Goal: Check status: Check status

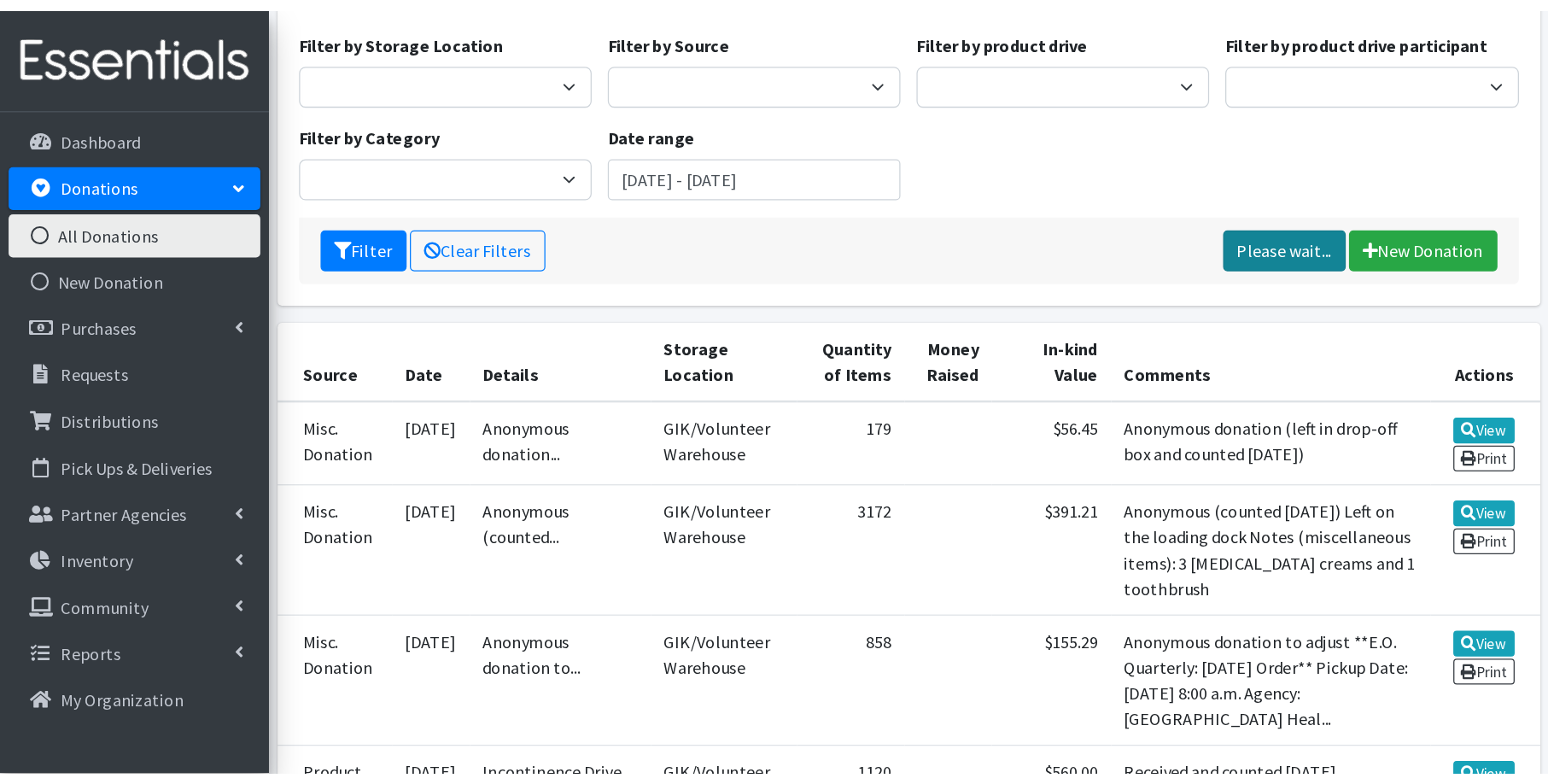
scroll to position [151, 0]
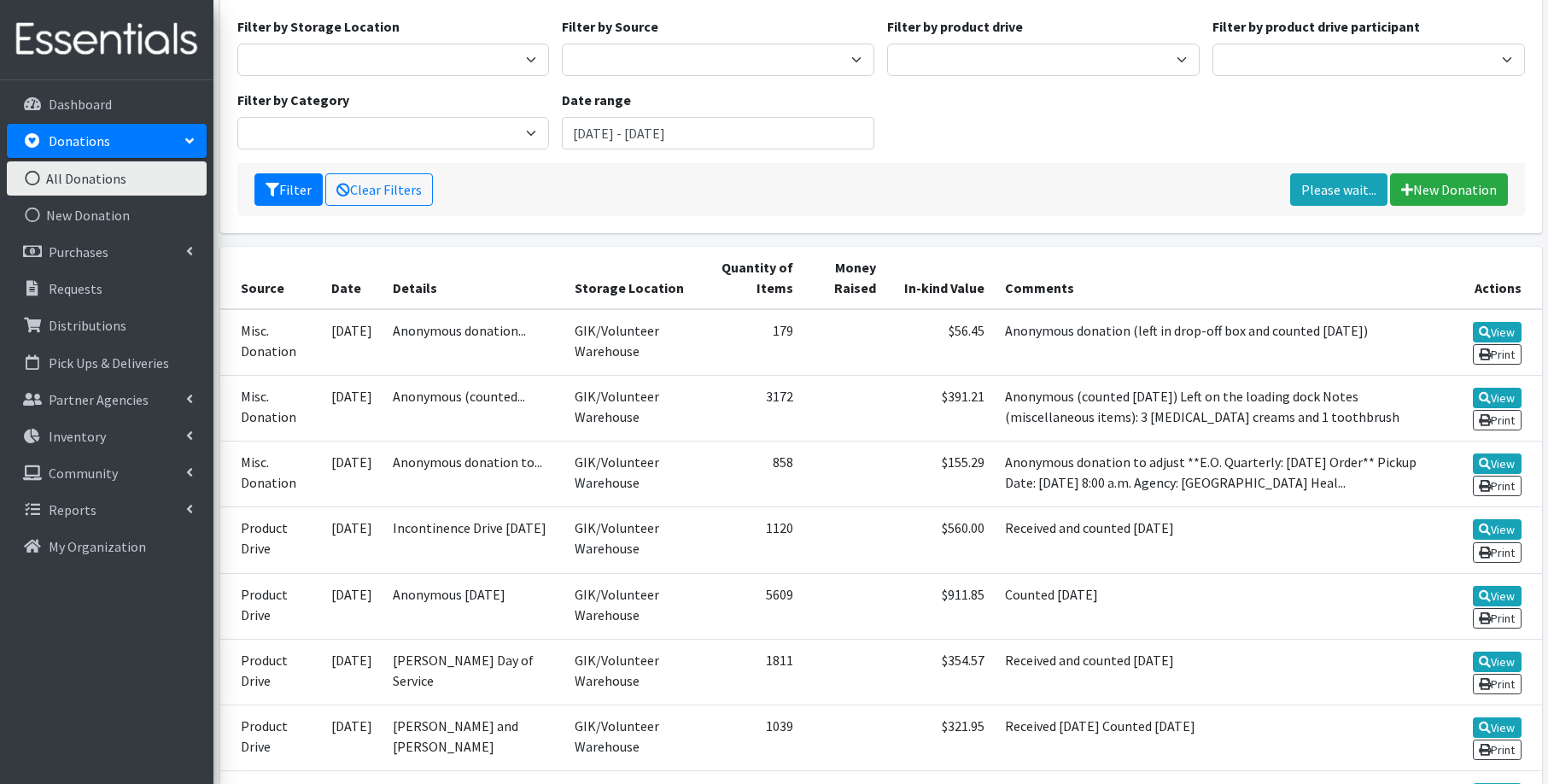
click at [128, 179] on link "All Donations" at bounding box center [107, 178] width 200 height 34
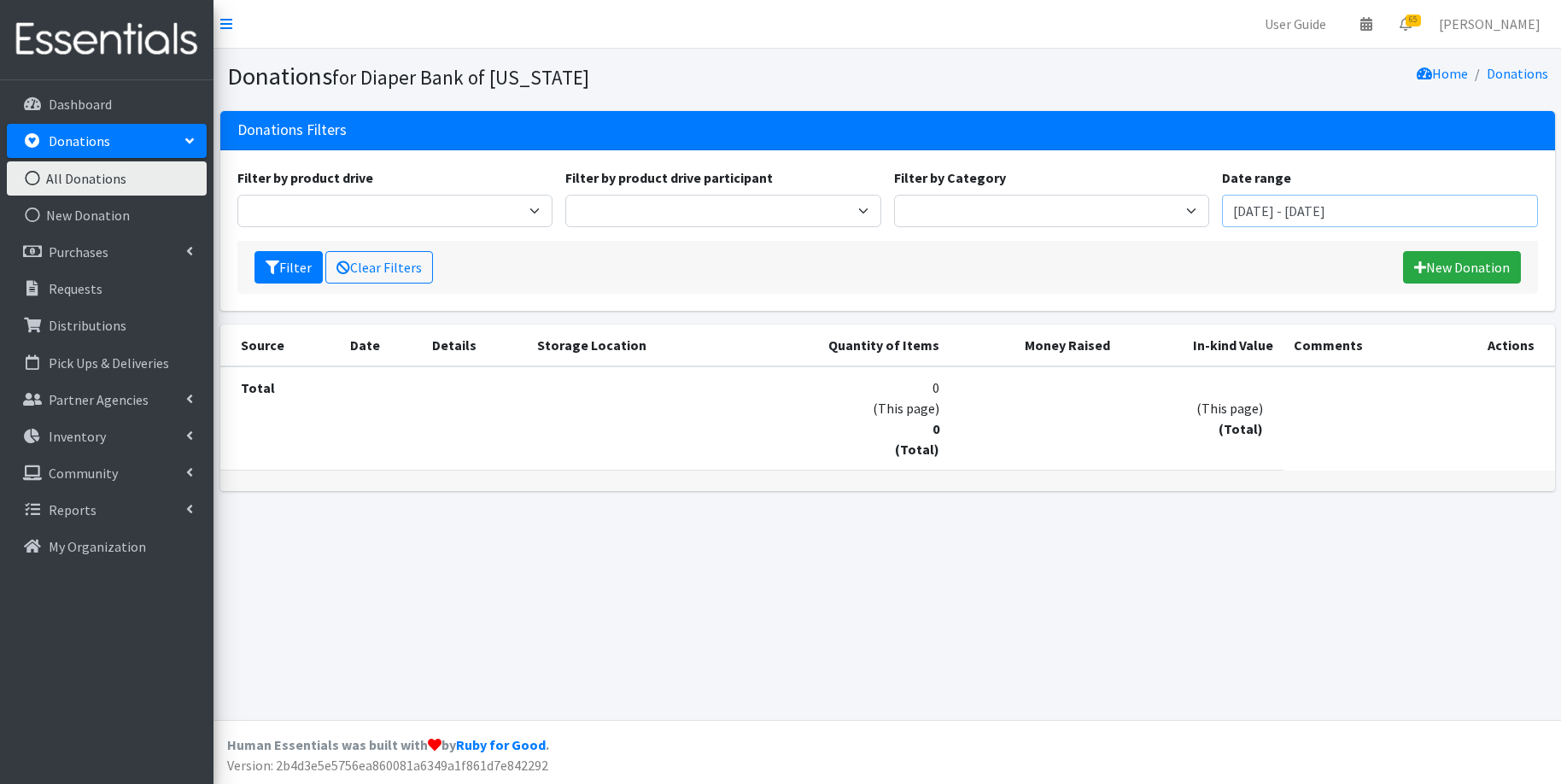
click at [1310, 215] on input "June 27, 2025 - September 27, 2025" at bounding box center [1380, 211] width 316 height 32
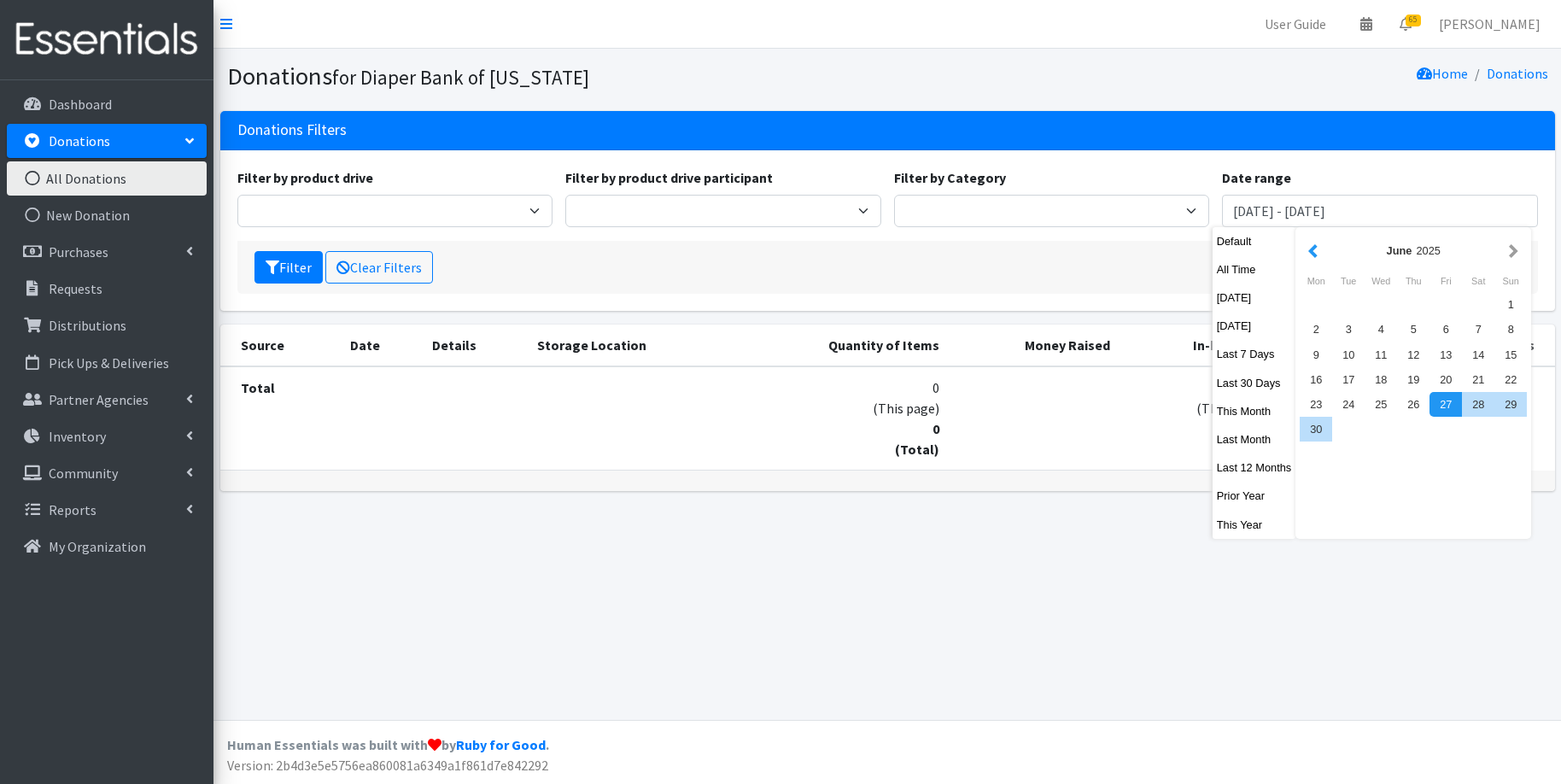
click at [1314, 248] on button "button" at bounding box center [1313, 250] width 18 height 21
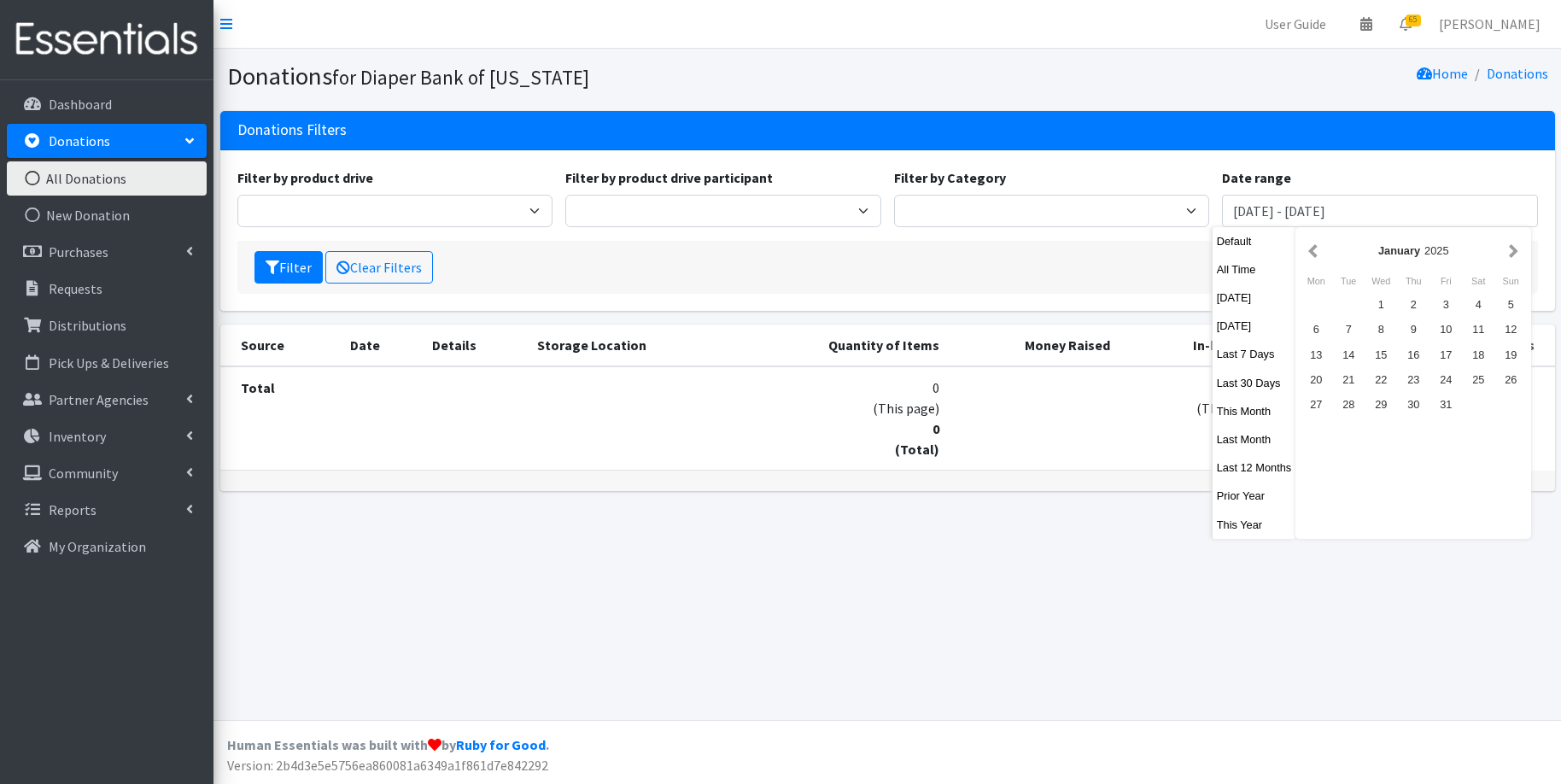
click at [1314, 248] on button "button" at bounding box center [1313, 250] width 18 height 21
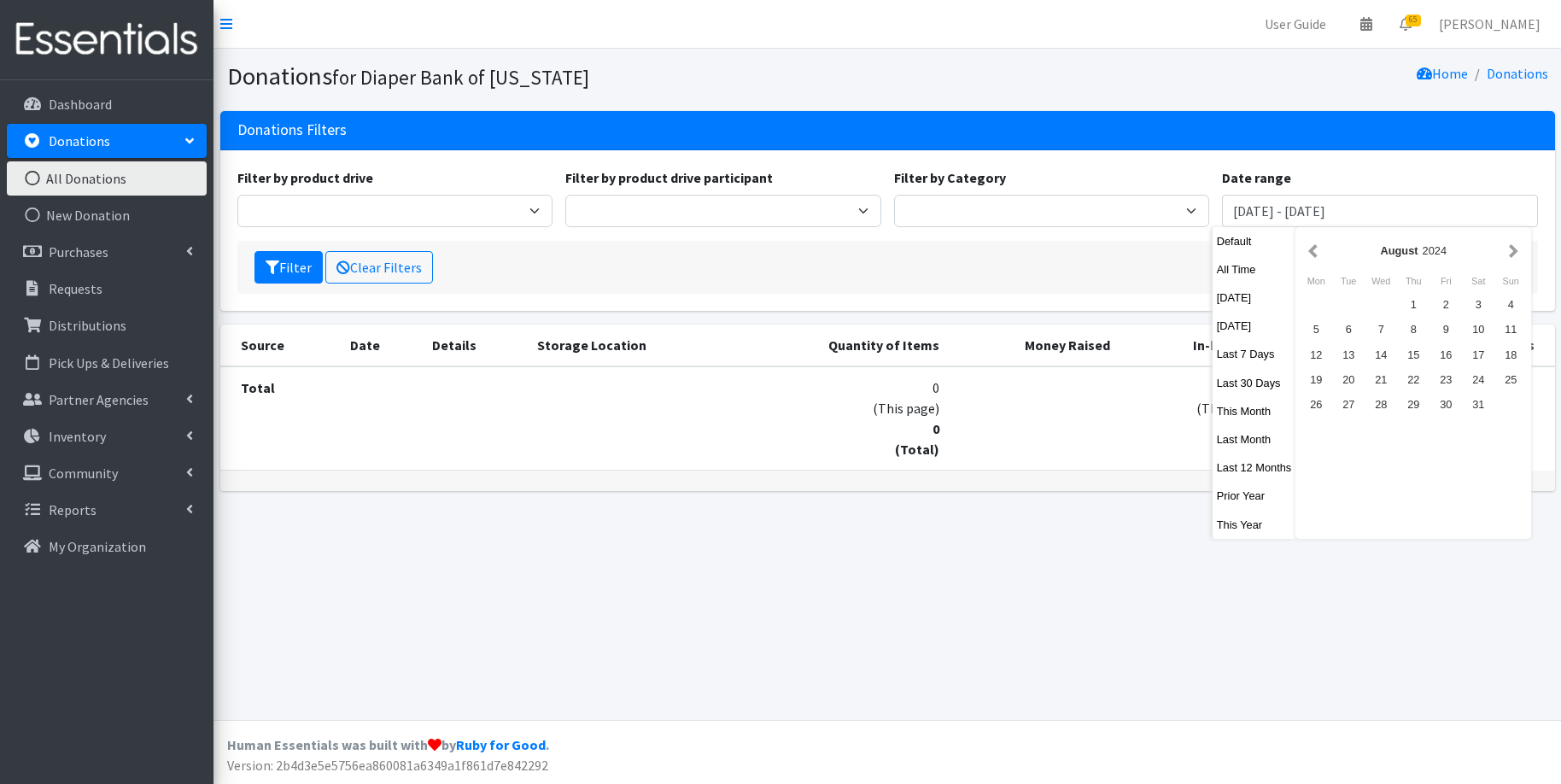
click at [1314, 248] on button "button" at bounding box center [1313, 250] width 18 height 21
click at [1313, 303] on div "1" at bounding box center [1315, 304] width 32 height 25
click at [1517, 248] on button "button" at bounding box center [1513, 250] width 18 height 21
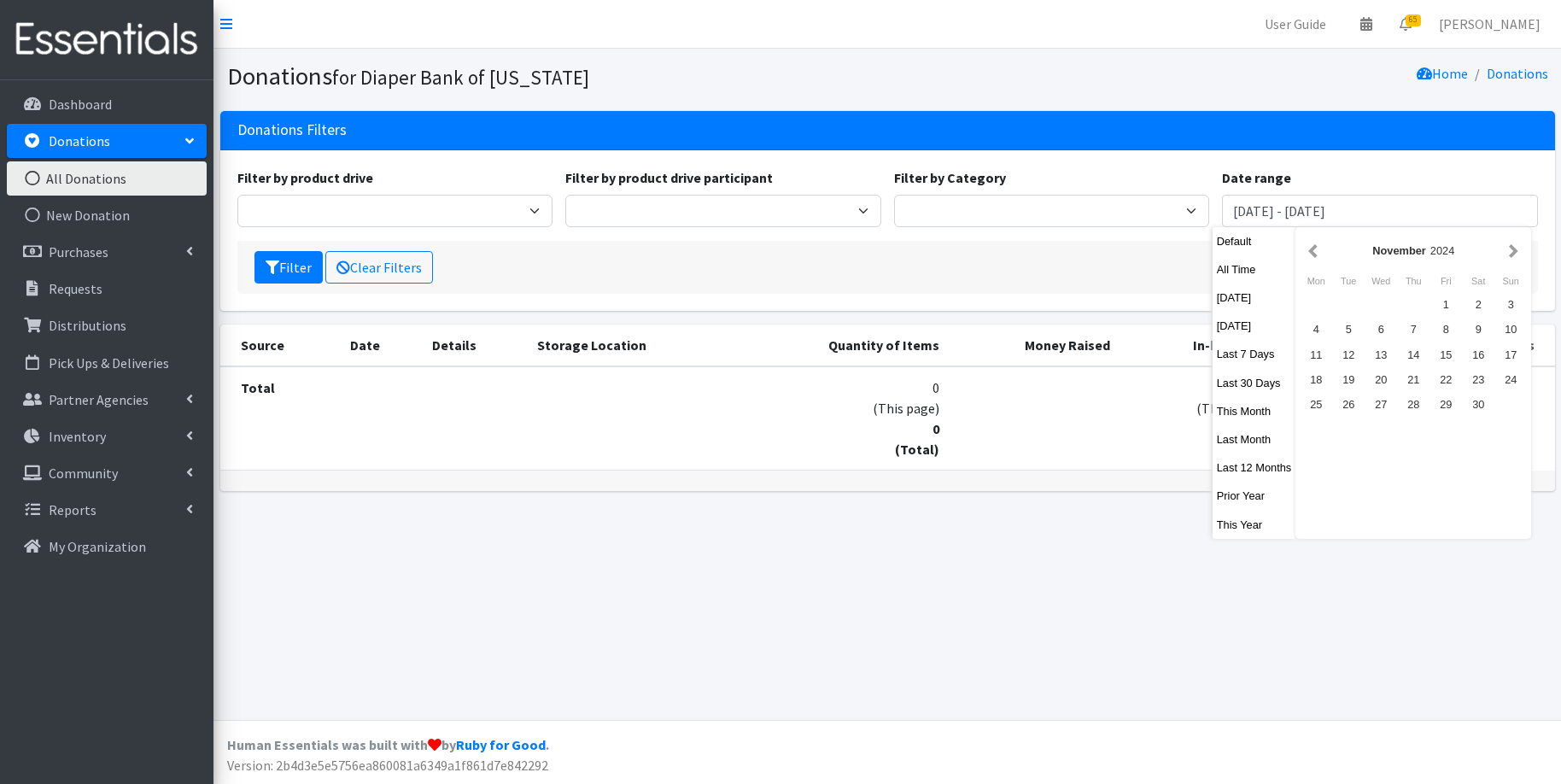
click at [1517, 248] on button "button" at bounding box center [1513, 250] width 18 height 21
click at [1516, 249] on button "button" at bounding box center [1513, 250] width 18 height 21
click at [1515, 249] on button "button" at bounding box center [1513, 250] width 18 height 21
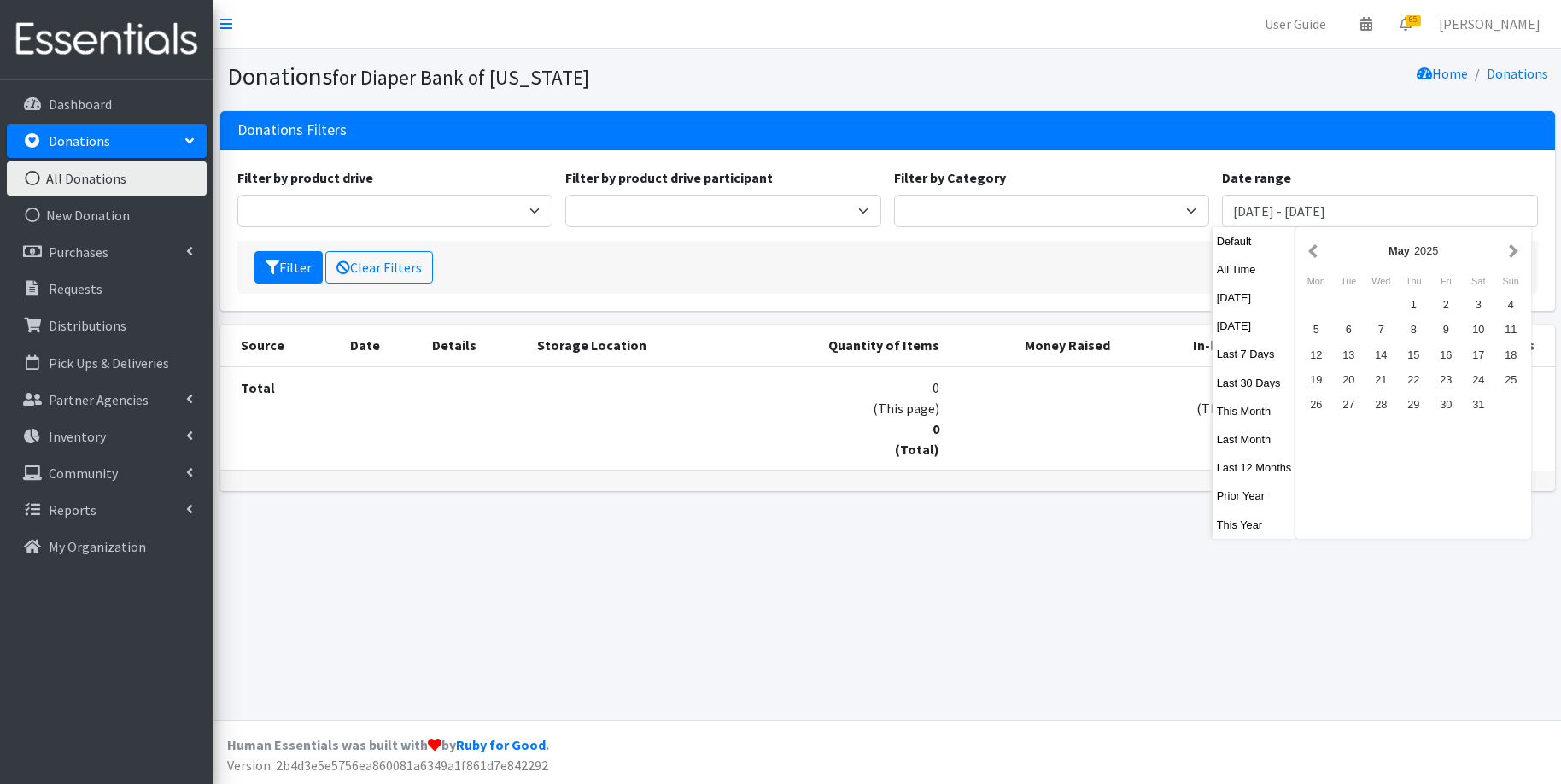
click at [1515, 249] on button "button" at bounding box center [1513, 250] width 18 height 21
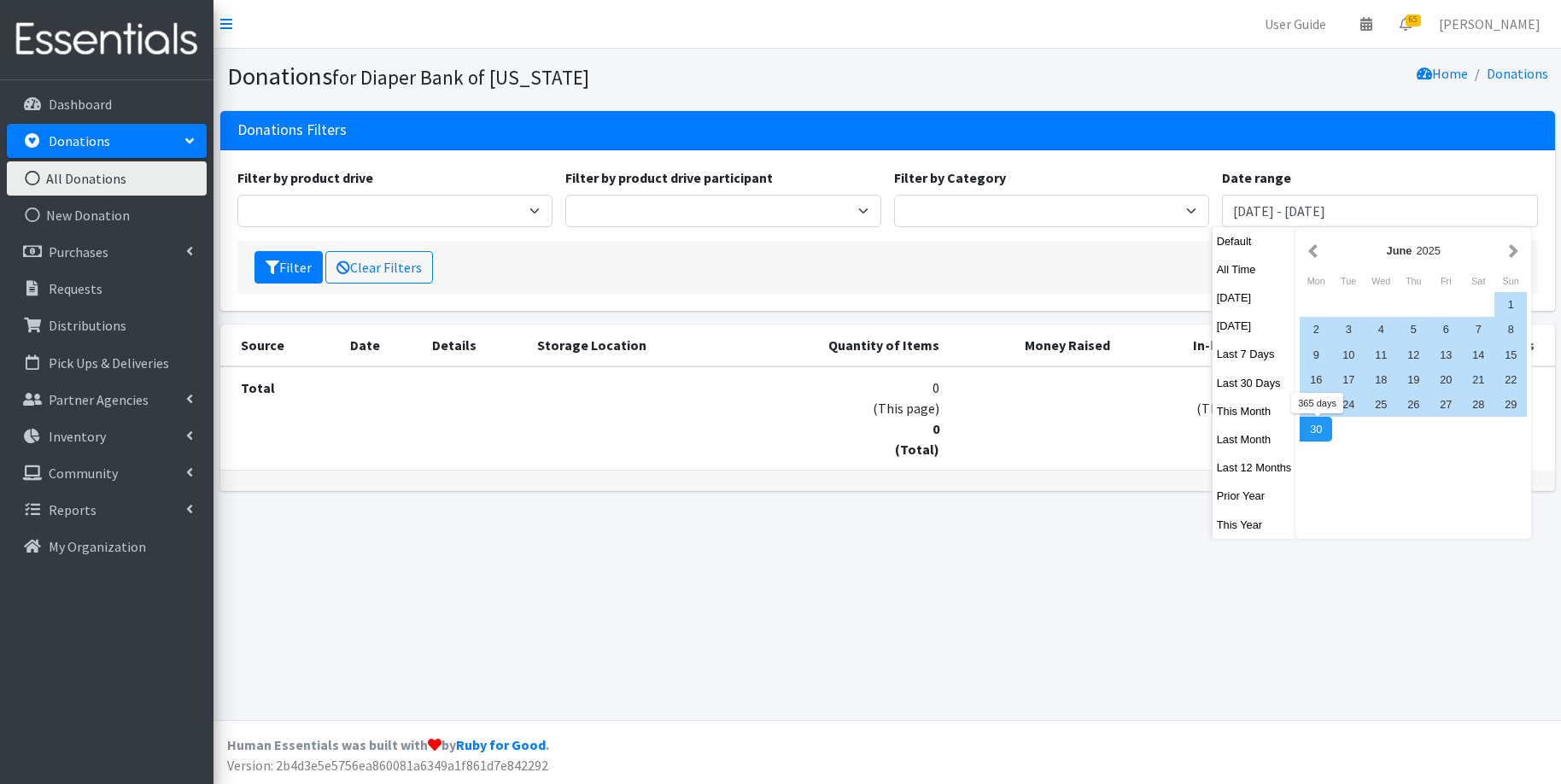
click at [1316, 431] on div "30" at bounding box center [1315, 429] width 32 height 25
type input "July 1, 2024 - June 30, 2025"
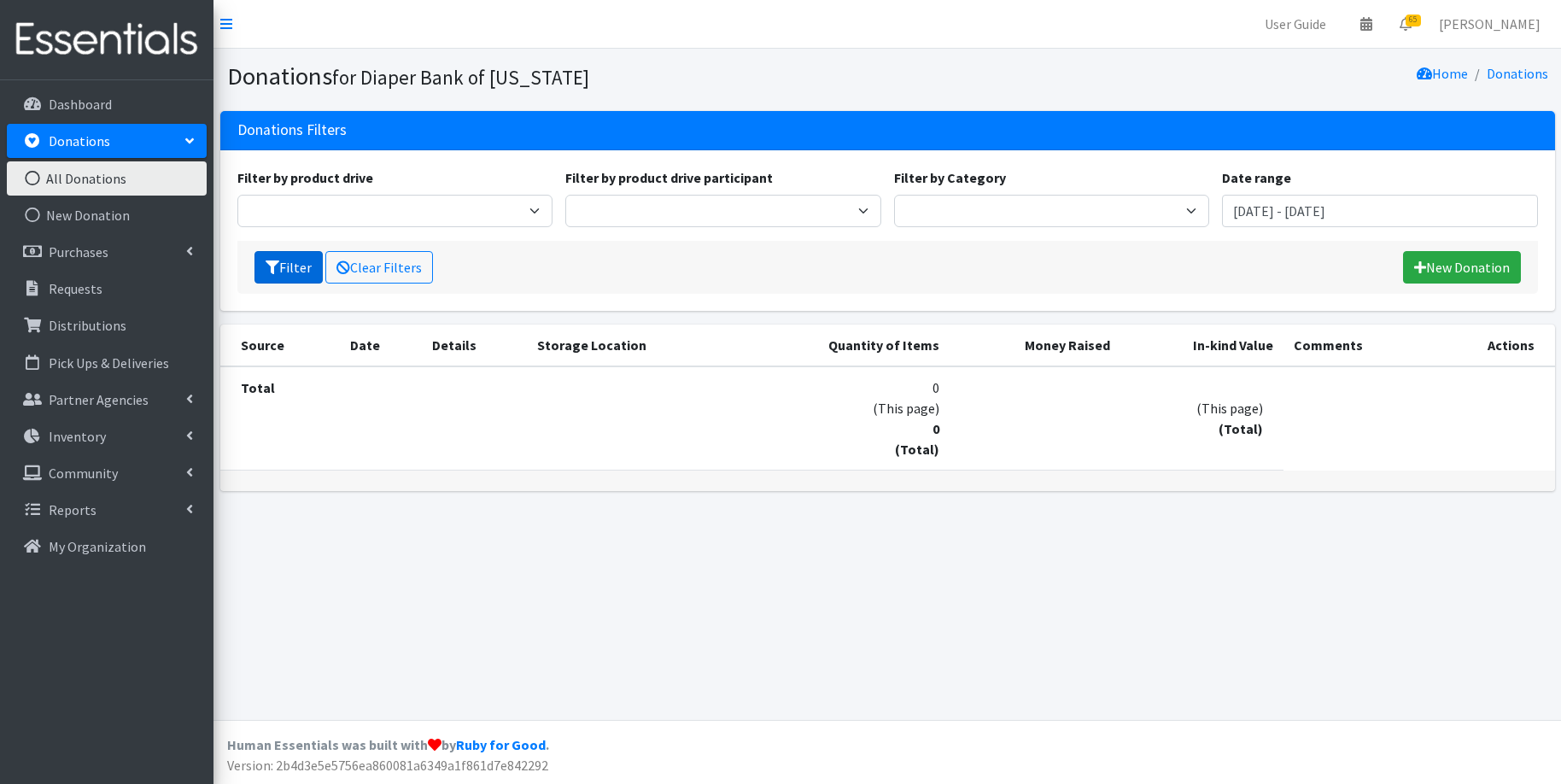
click at [282, 271] on button "Filter" at bounding box center [288, 267] width 68 height 32
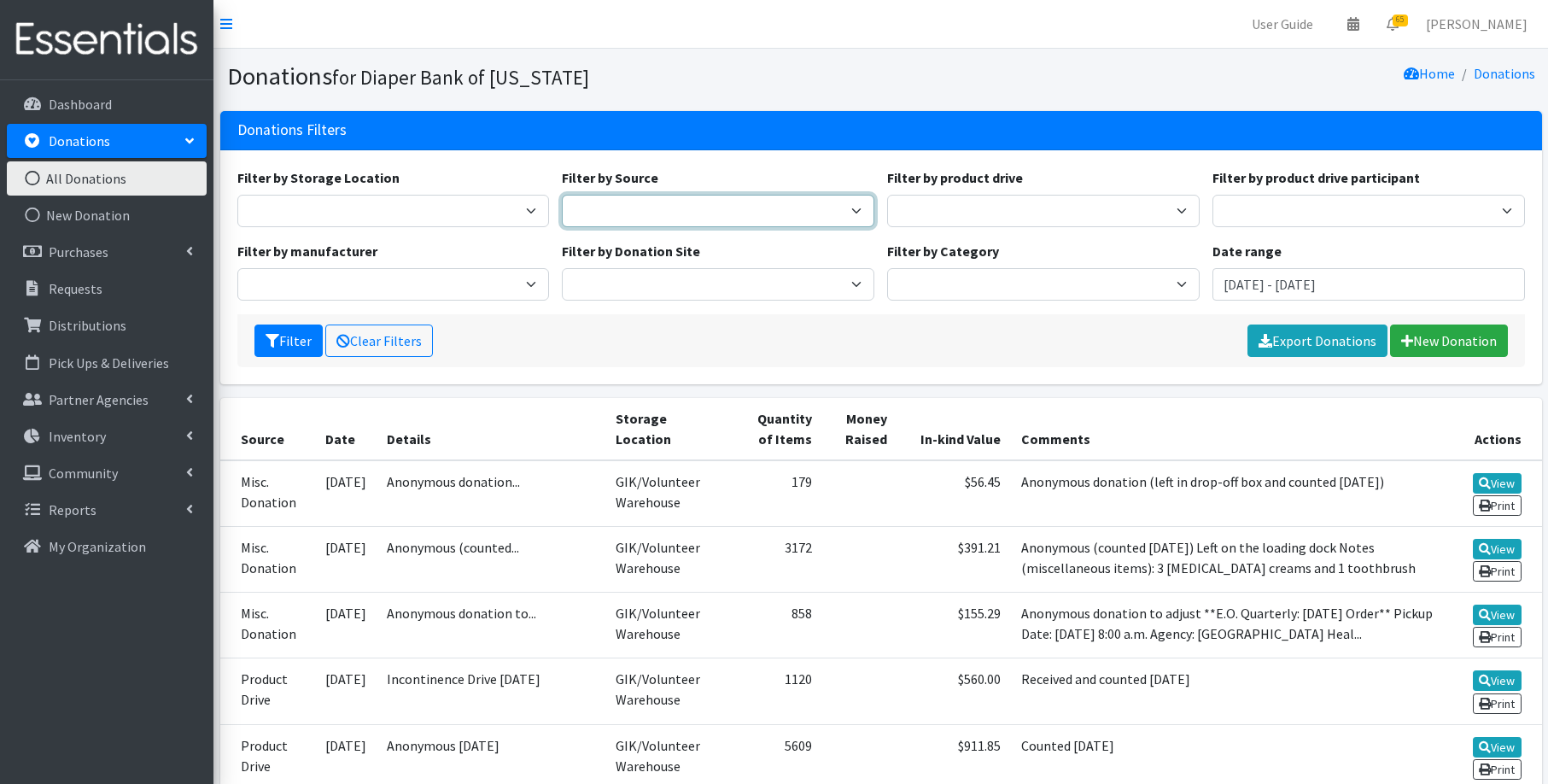
click at [686, 210] on select "Manufacturer Misc. Donation Product Drive" at bounding box center [718, 211] width 312 height 32
select select "Manufacturer"
click at [562, 195] on select "Manufacturer Misc. Donation Product Drive" at bounding box center [718, 211] width 312 height 32
click at [282, 337] on button "Filter" at bounding box center [288, 340] width 68 height 32
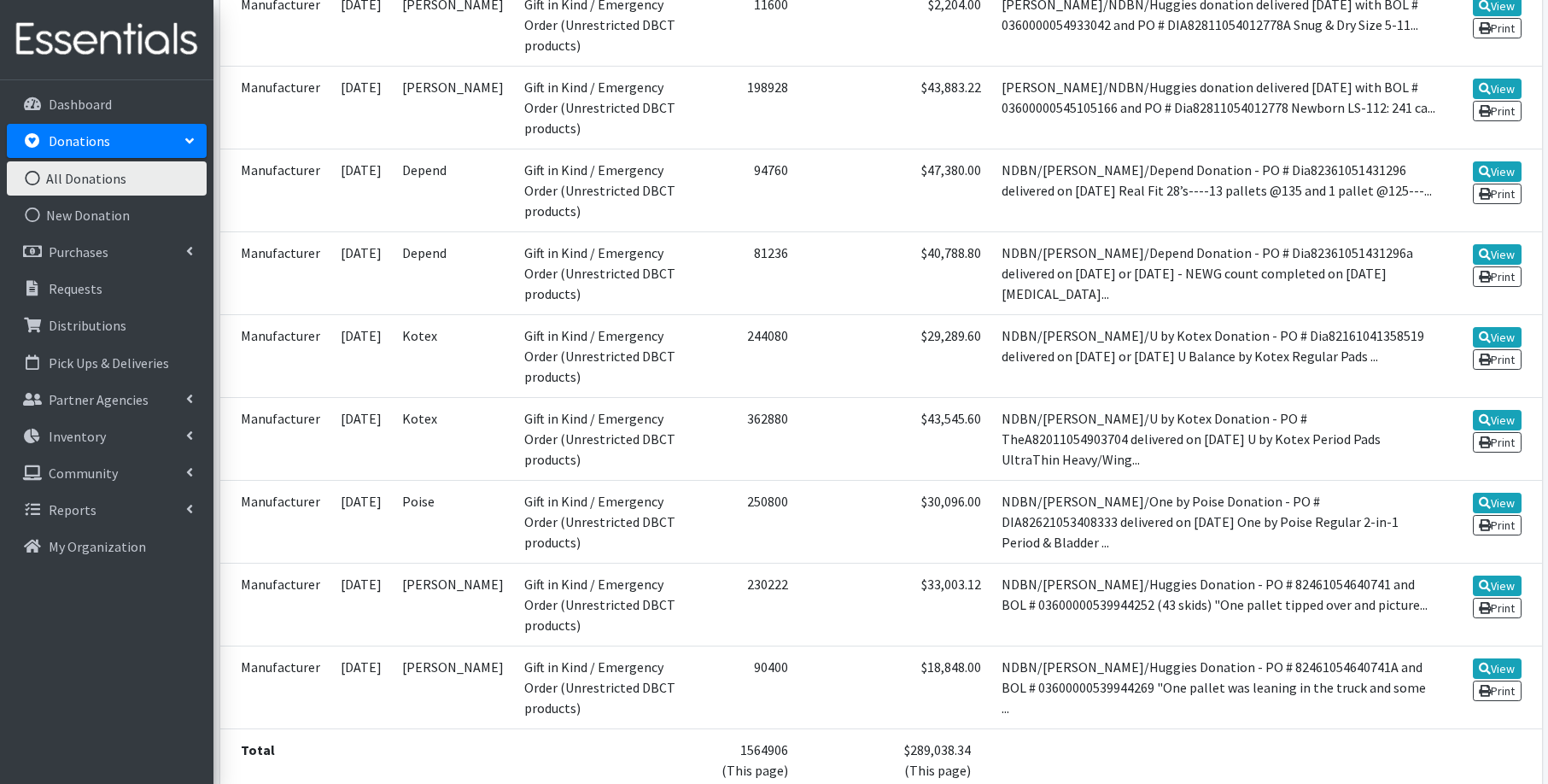
scroll to position [481, 0]
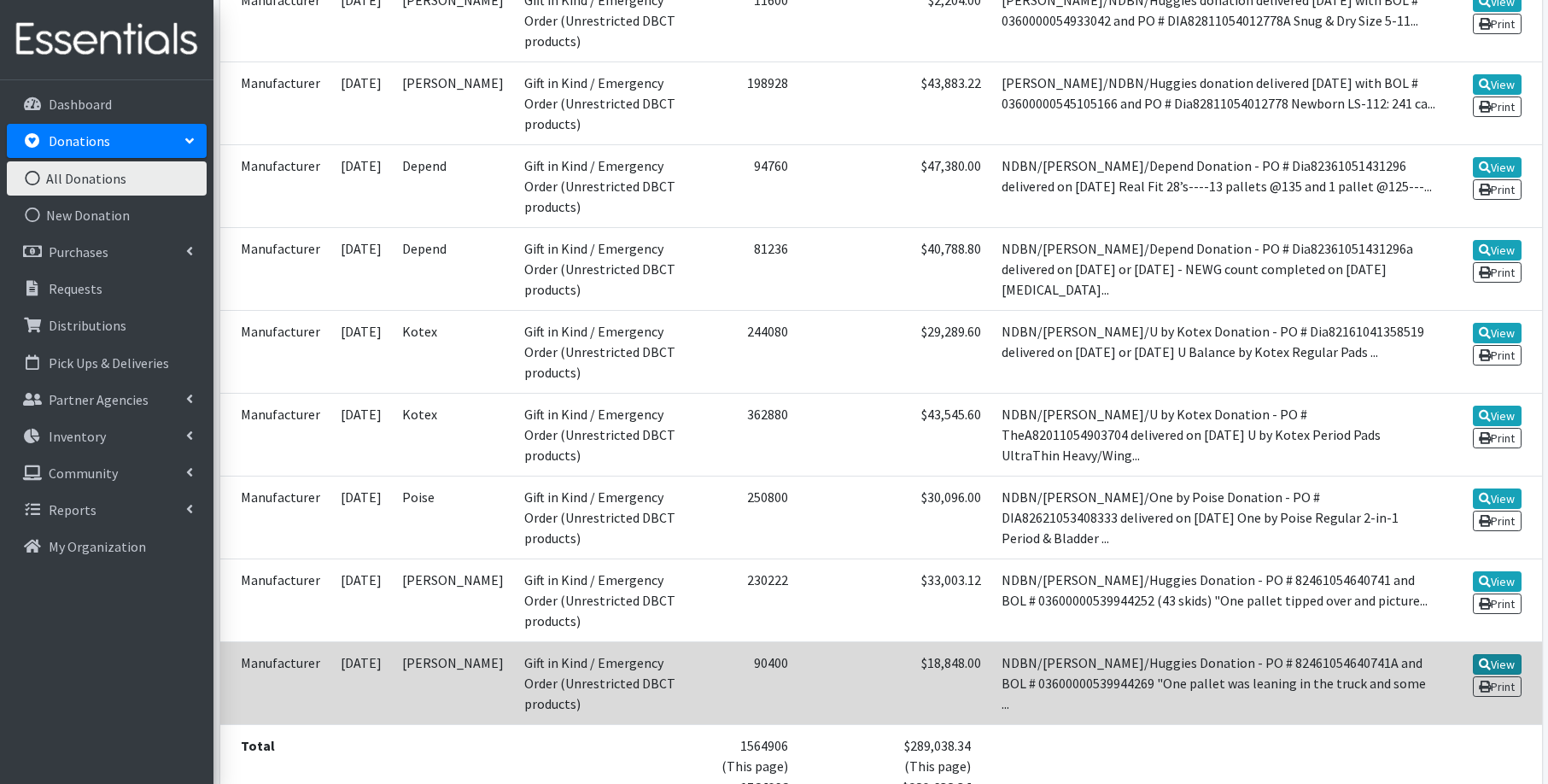
click at [1501, 654] on link "View" at bounding box center [1497, 664] width 49 height 20
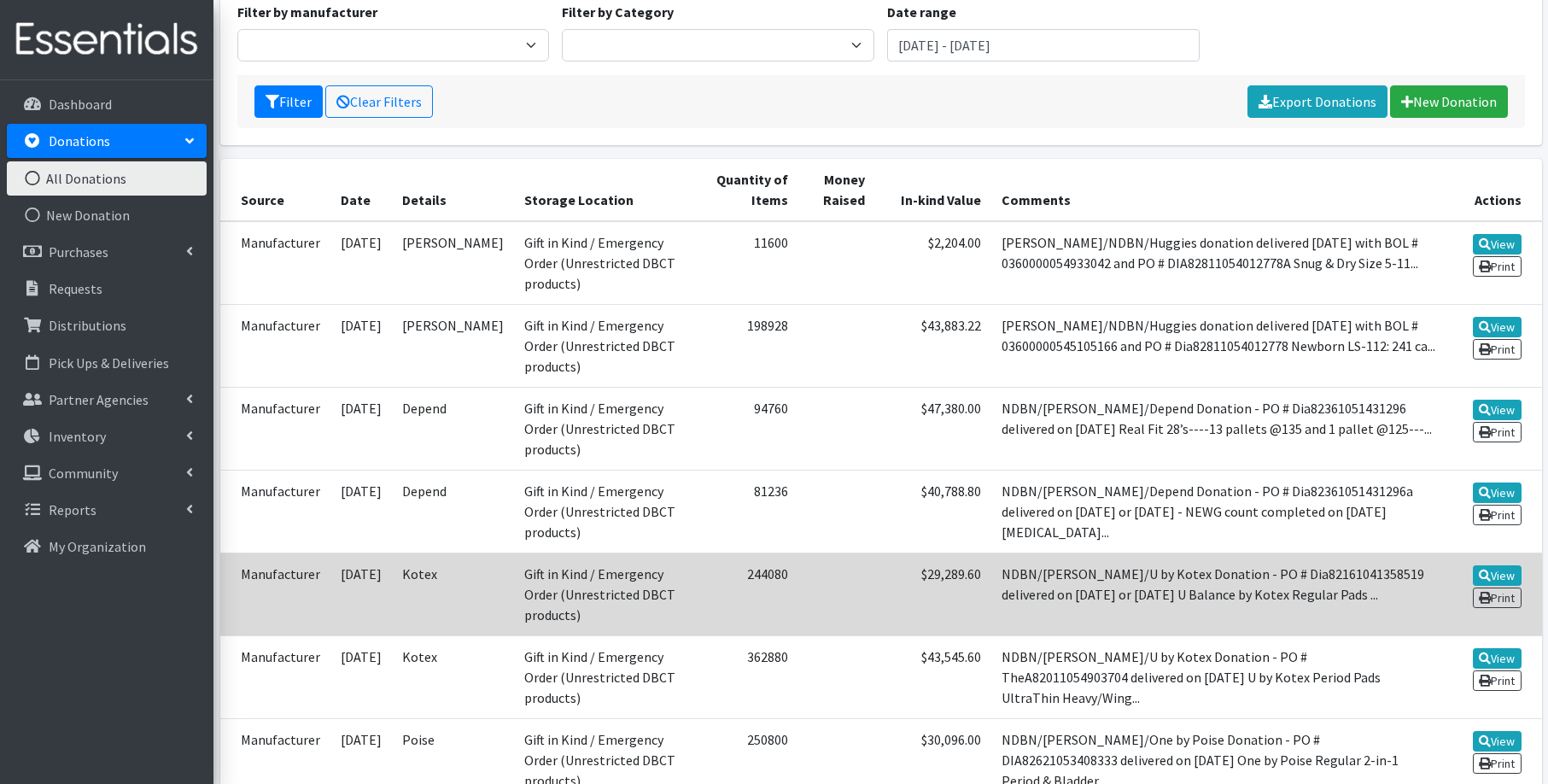
scroll to position [315, 0]
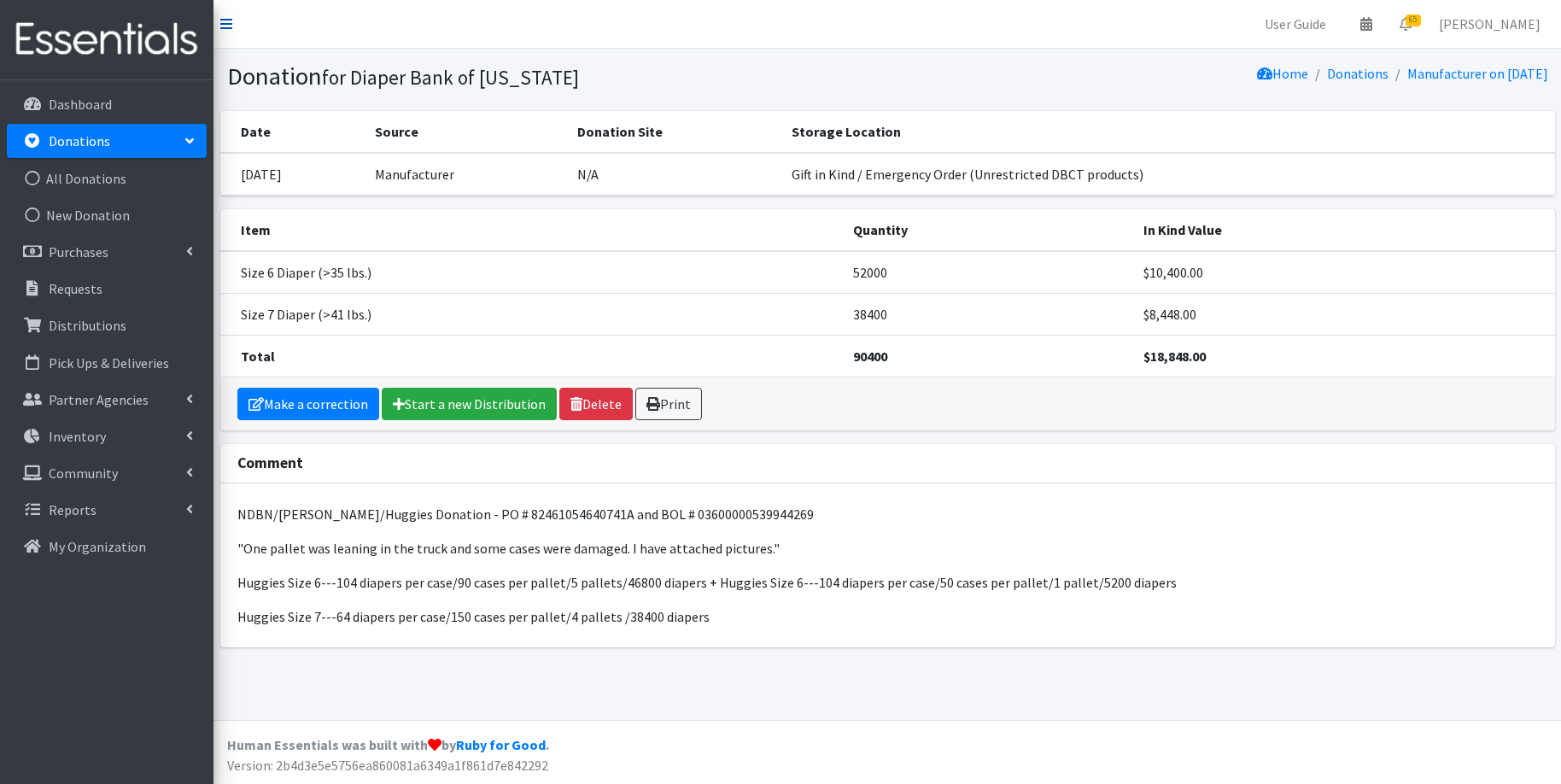
click at [225, 23] on icon at bounding box center [226, 24] width 12 height 14
